Goal: Task Accomplishment & Management: Manage account settings

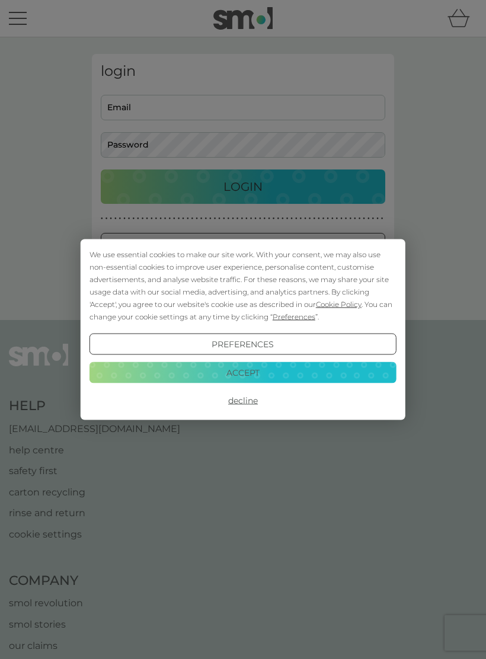
click at [253, 403] on button "Decline" at bounding box center [243, 400] width 307 height 21
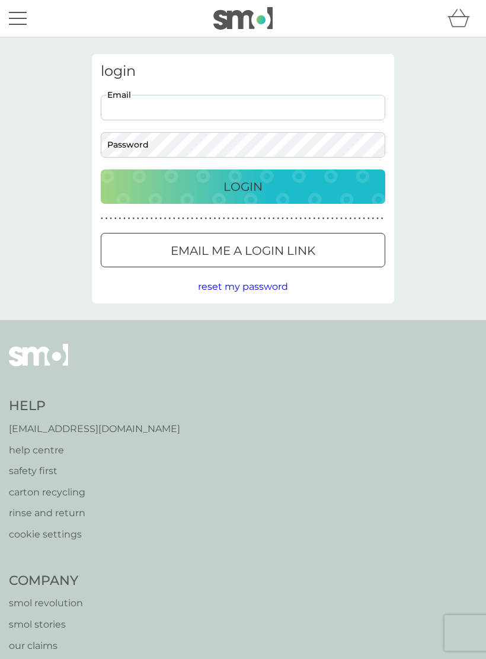
type input "[EMAIL_ADDRESS][DOMAIN_NAME]"
click at [243, 186] on button "Login" at bounding box center [243, 187] width 285 height 34
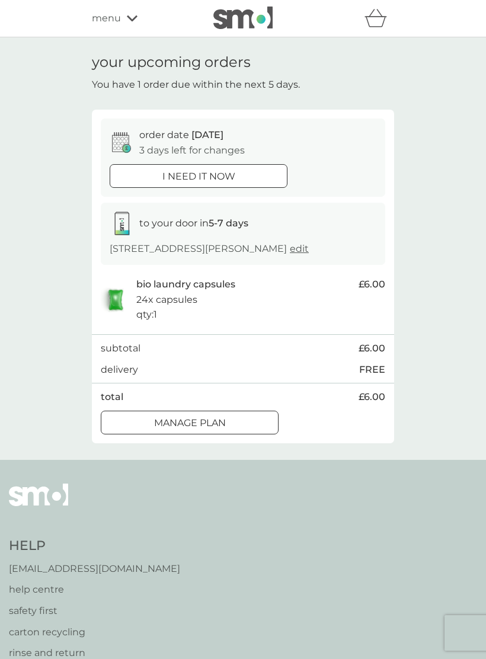
click at [203, 429] on div at bounding box center [189, 423] width 43 height 12
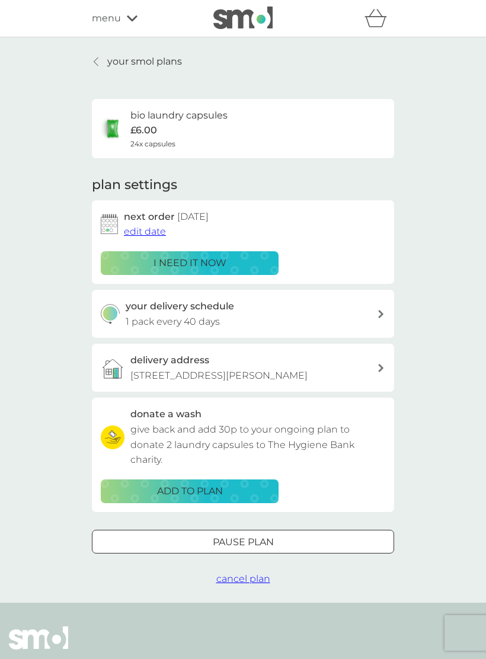
click at [151, 234] on span "edit date" at bounding box center [145, 231] width 42 height 11
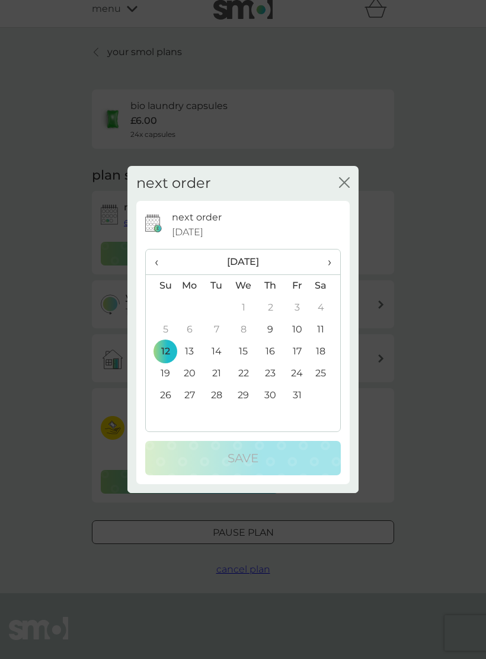
scroll to position [10, 0]
click at [334, 257] on th "›" at bounding box center [326, 262] width 30 height 25
click at [168, 417] on td "30" at bounding box center [161, 418] width 30 height 22
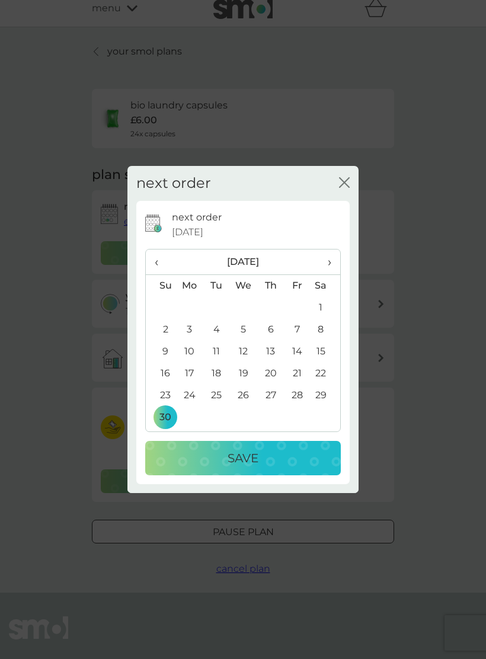
click at [246, 459] on p "Save" at bounding box center [243, 458] width 31 height 19
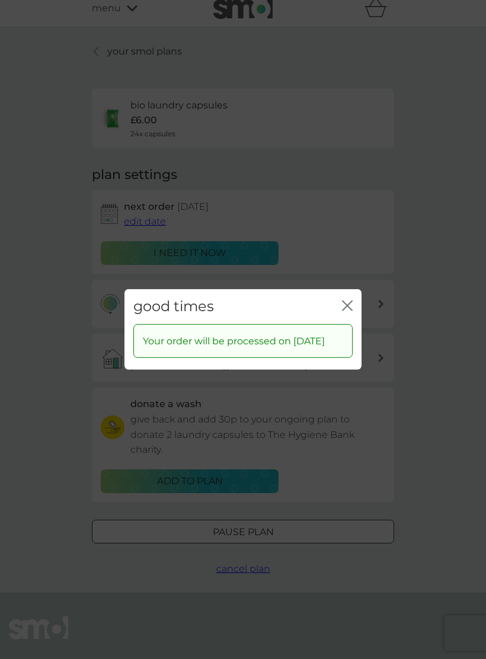
click at [350, 301] on icon "close" at bounding box center [347, 306] width 11 height 11
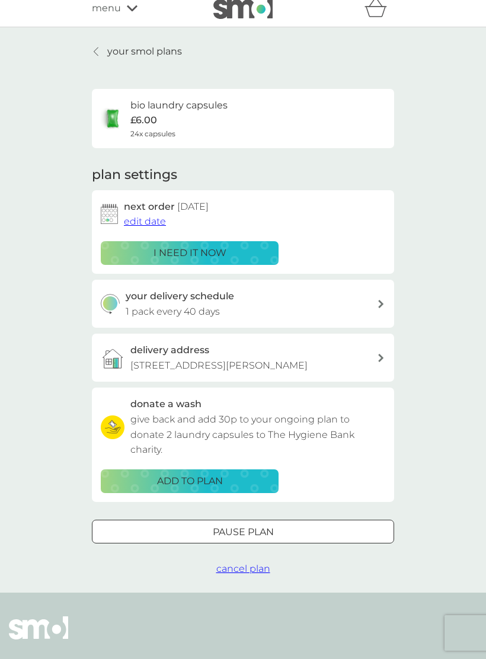
scroll to position [0, 0]
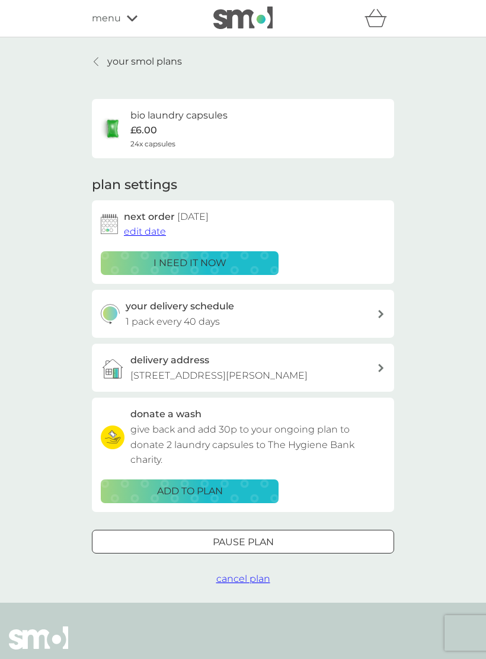
click at [17, 400] on div "your smol plans bio laundry capsules £6.00 24x capsules plan settings next orde…" at bounding box center [243, 320] width 486 height 566
click at [133, 19] on icon at bounding box center [132, 18] width 11 height 6
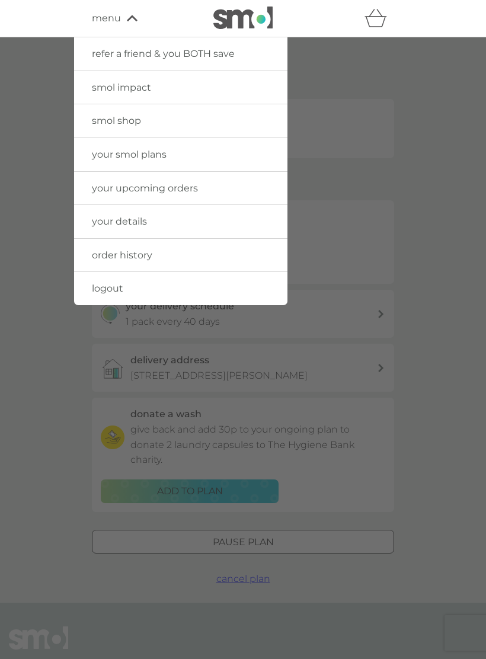
click at [113, 290] on span "logout" at bounding box center [107, 288] width 31 height 11
